Goal: Task Accomplishment & Management: Use online tool/utility

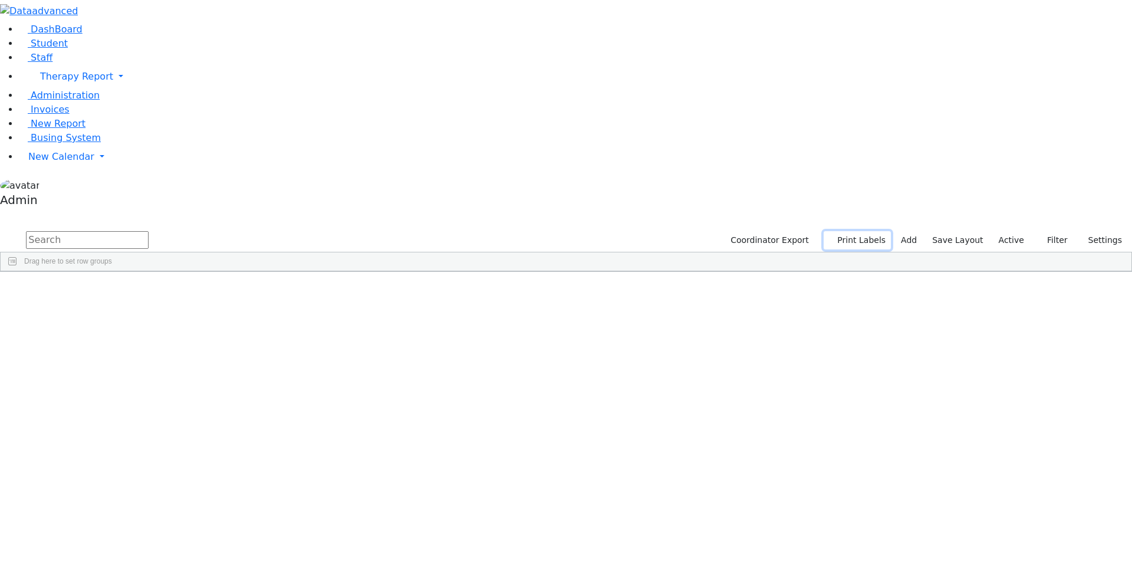
click at [879, 231] on button "Print Labels" at bounding box center [857, 240] width 67 height 18
checkbox input "true"
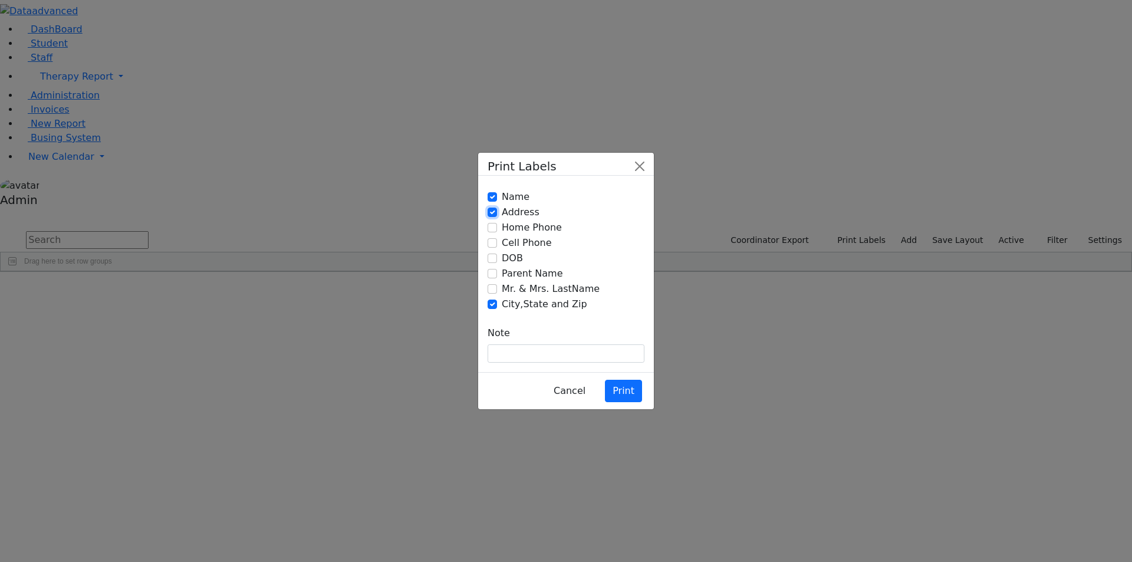
click at [492, 217] on input "Address" at bounding box center [492, 212] width 9 height 9
click at [491, 217] on input "Address" at bounding box center [492, 212] width 9 height 9
checkbox input "true"
click at [491, 202] on input "Name" at bounding box center [492, 196] width 9 height 9
click at [492, 202] on input "Name" at bounding box center [492, 196] width 9 height 9
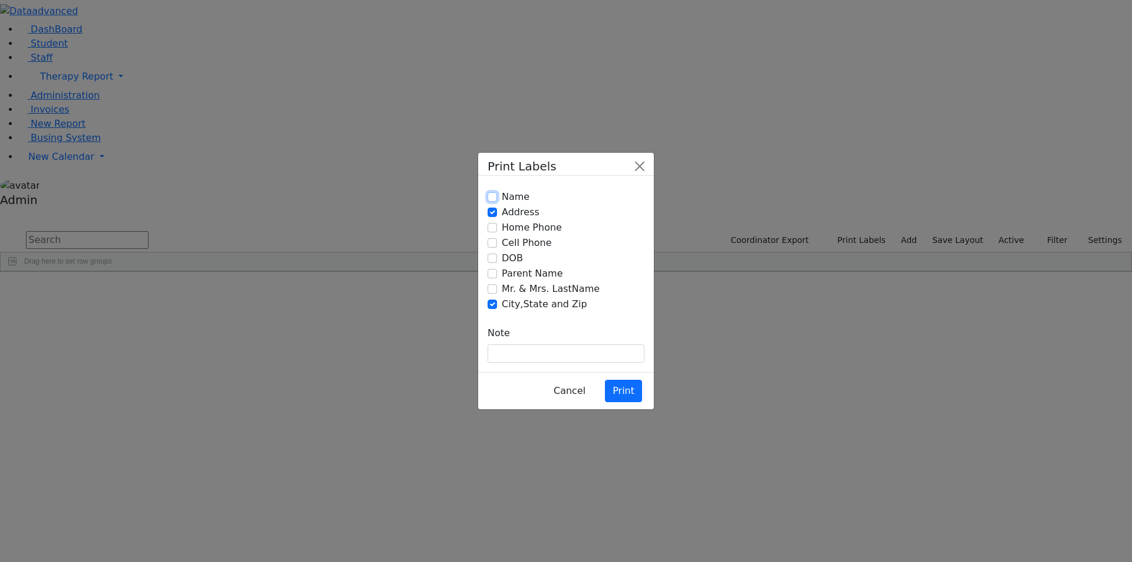
checkbox input "true"
click at [620, 380] on button "Print" at bounding box center [623, 391] width 37 height 22
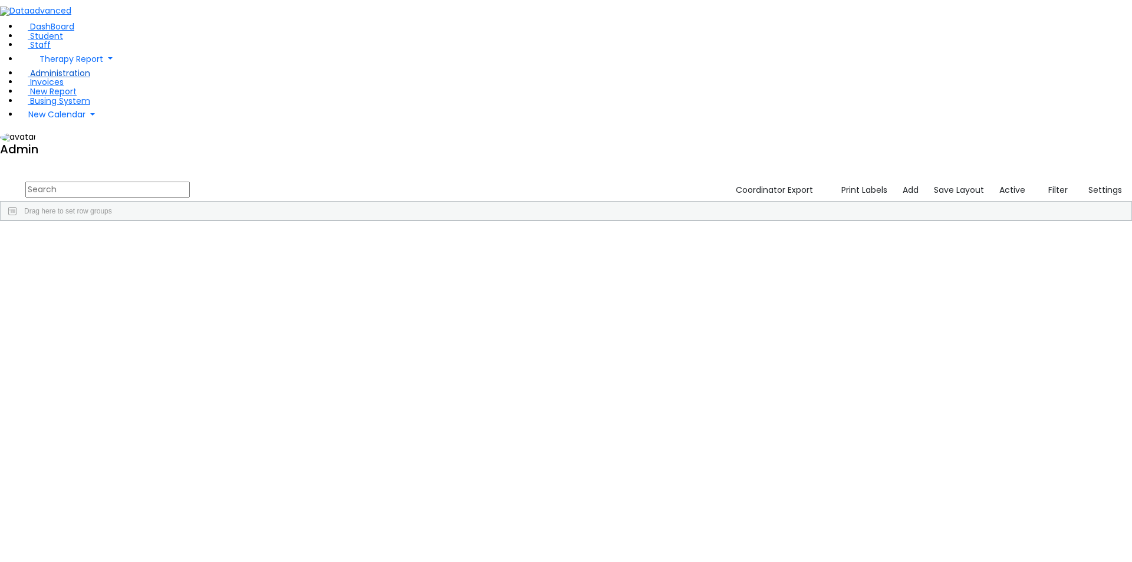
click at [55, 79] on span "Administration" at bounding box center [60, 73] width 60 height 12
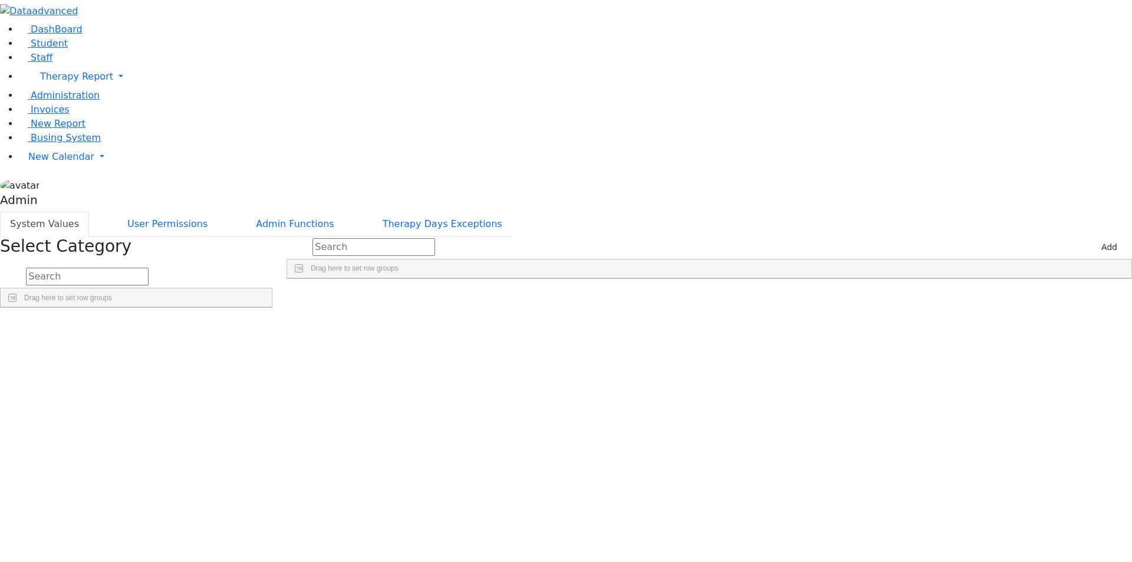
scroll to position [411, 0]
click at [62, 101] on span "Administration" at bounding box center [65, 95] width 69 height 11
